Goal: Information Seeking & Learning: Learn about a topic

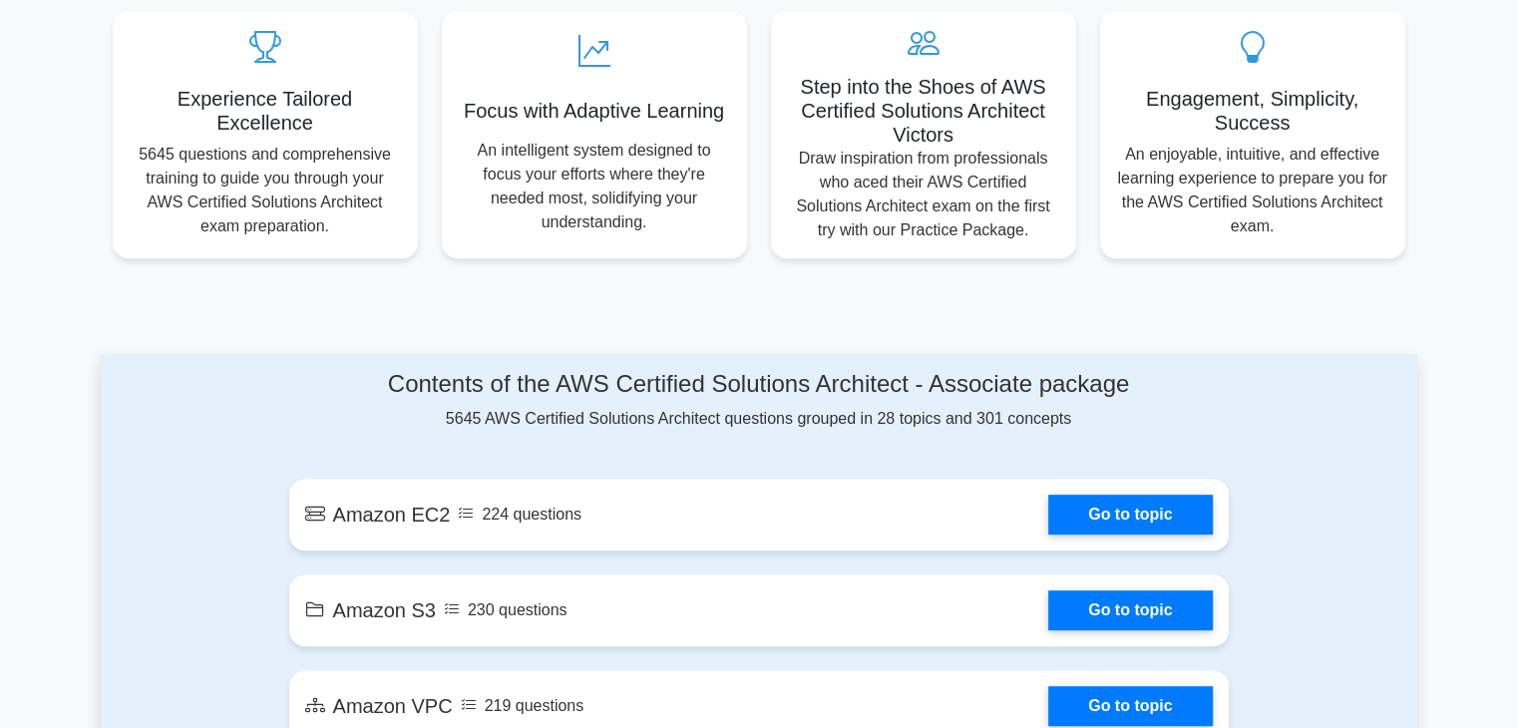
scroll to position [698, 0]
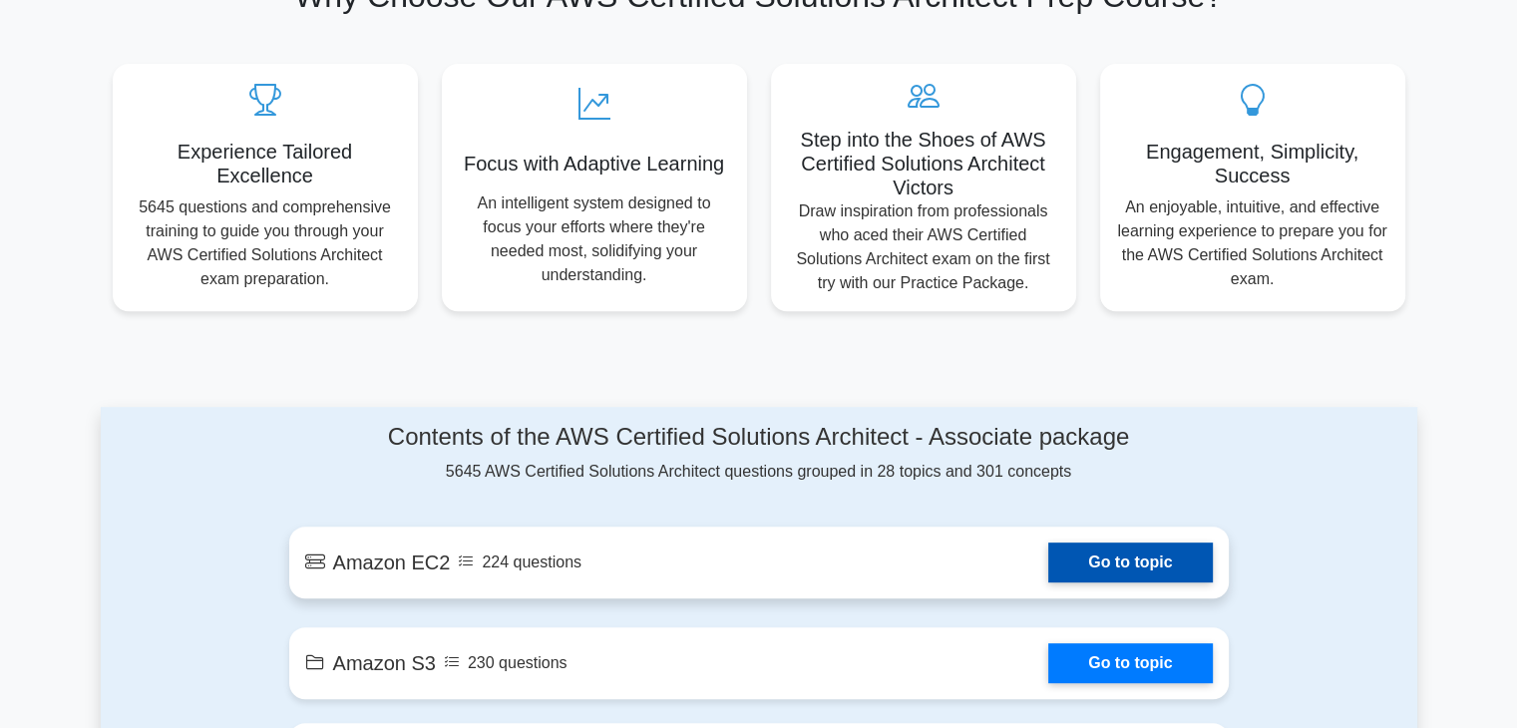
click at [1110, 553] on link "Go to topic" at bounding box center [1130, 563] width 164 height 40
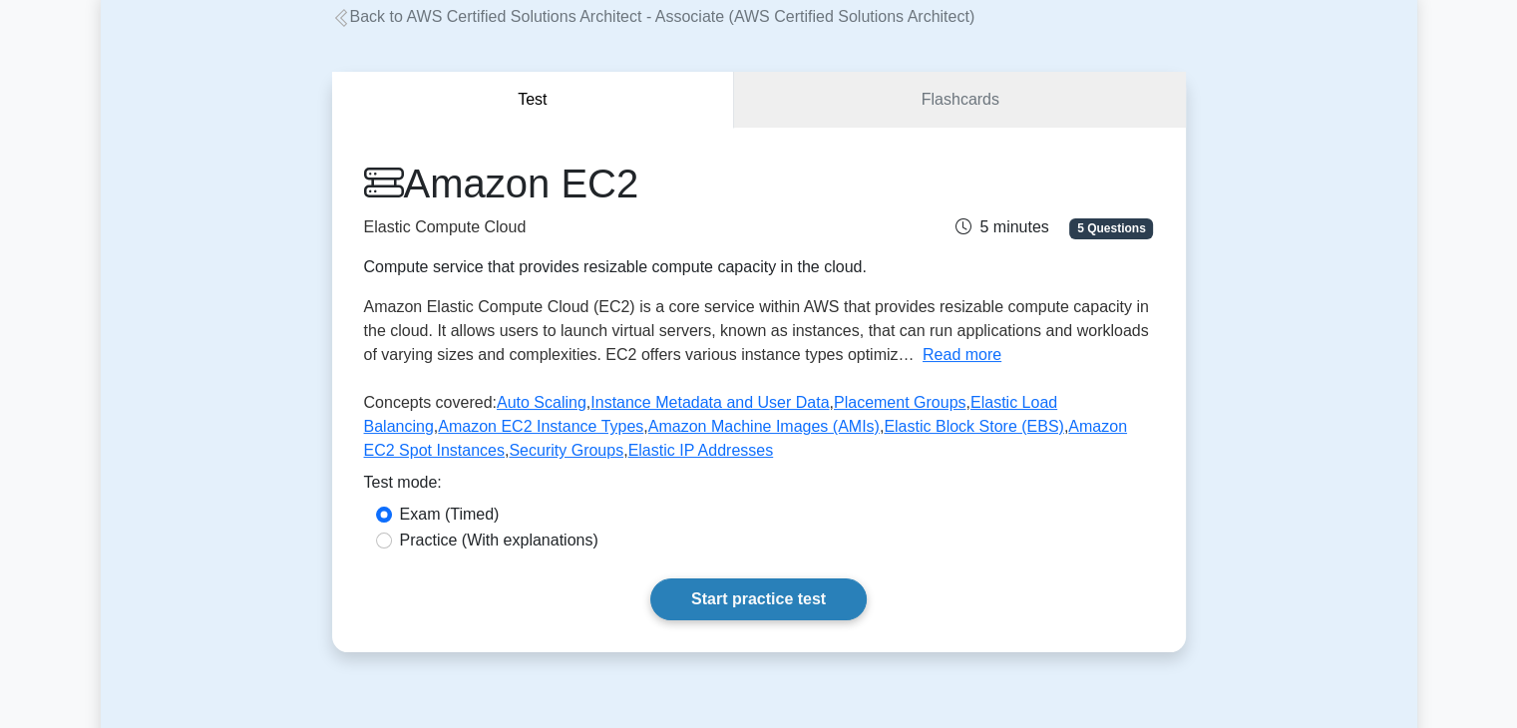
scroll to position [100, 0]
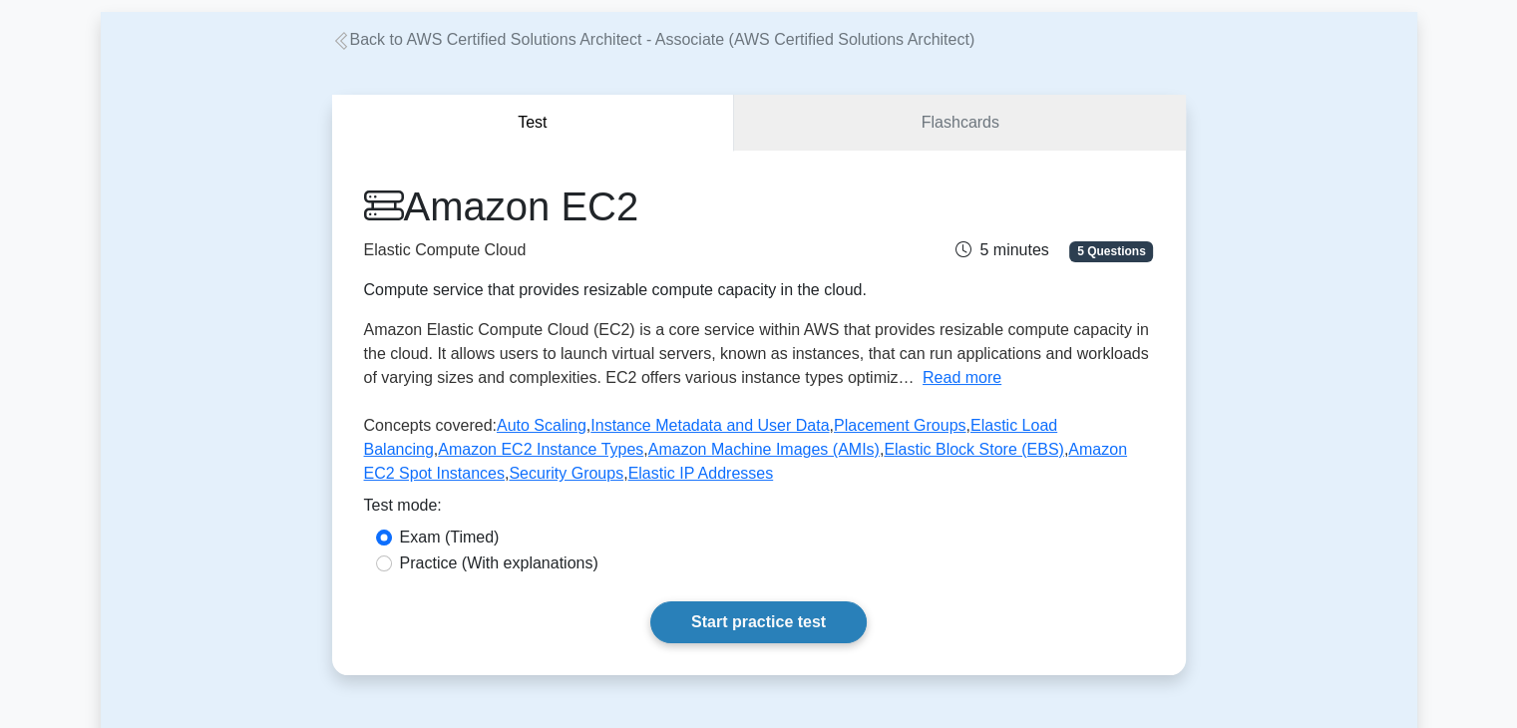
click at [743, 630] on link "Start practice test" at bounding box center [758, 622] width 216 height 42
